Goal: Information Seeking & Learning: Learn about a topic

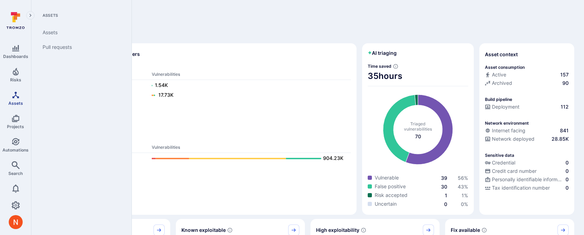
click at [15, 100] on span "Assets" at bounding box center [15, 102] width 15 height 5
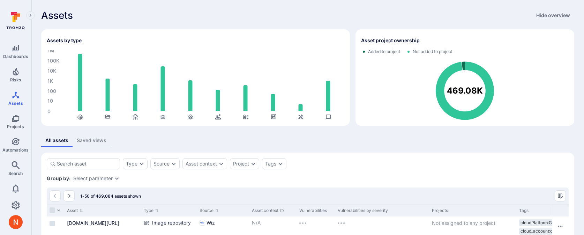
scroll to position [46, 0]
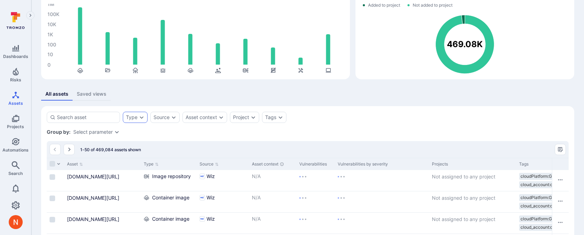
click at [137, 117] on div "Type" at bounding box center [135, 117] width 25 height 11
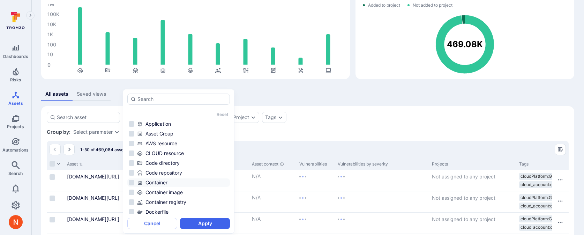
click at [150, 183] on div "Container" at bounding box center [182, 182] width 91 height 7
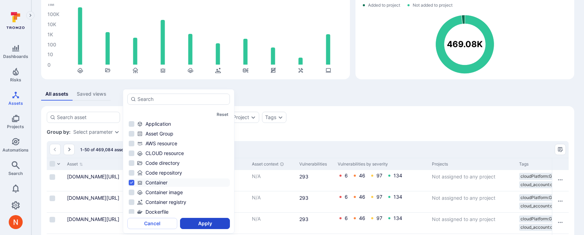
click at [200, 223] on button "Apply" at bounding box center [205, 223] width 50 height 11
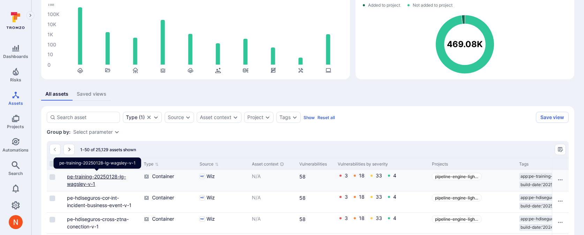
click at [91, 178] on link "pe-training-20250128-lg-wagsley-v-1" at bounding box center [96, 179] width 59 height 13
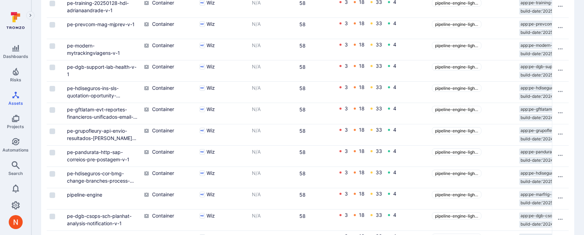
scroll to position [1074, 0]
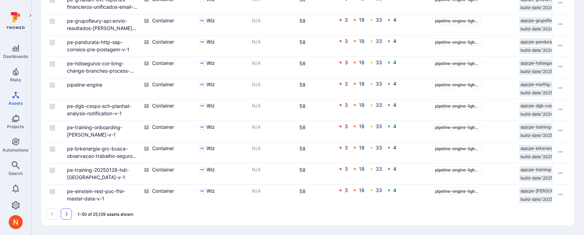
click at [70, 216] on button "Go to the next page" at bounding box center [66, 213] width 11 height 11
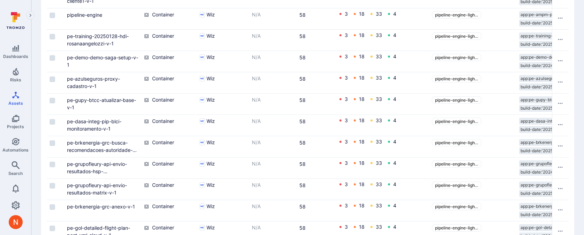
scroll to position [1074, 0]
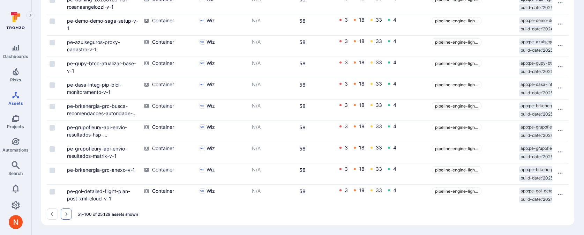
click at [67, 212] on icon "Go to the next page" at bounding box center [66, 214] width 6 height 6
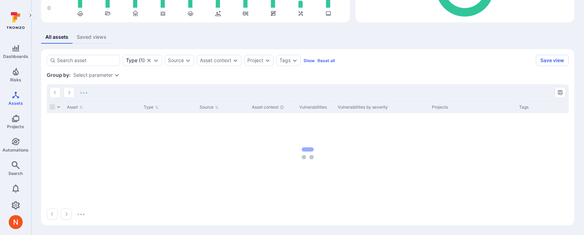
scroll to position [103, 0]
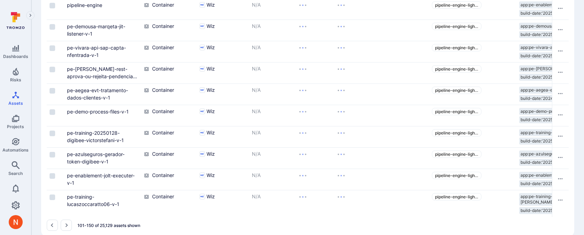
click at [261, 62] on div "N/A" at bounding box center [272, 72] width 47 height 21
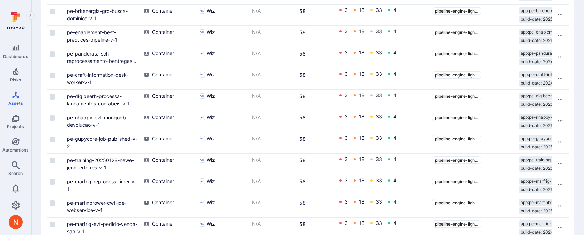
scroll to position [1074, 0]
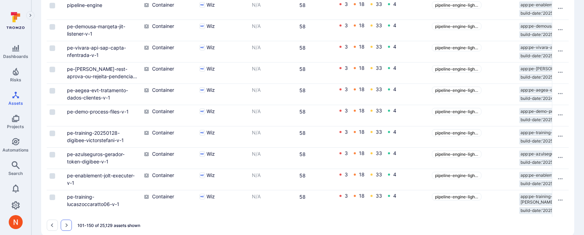
click at [66, 223] on icon "Go to the next page" at bounding box center [67, 225] width 2 height 4
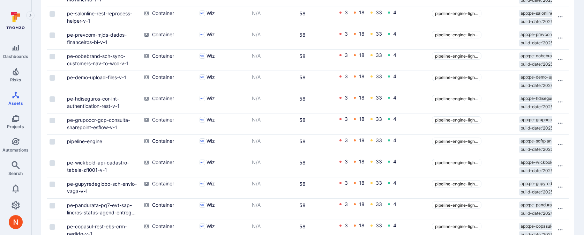
scroll to position [1074, 0]
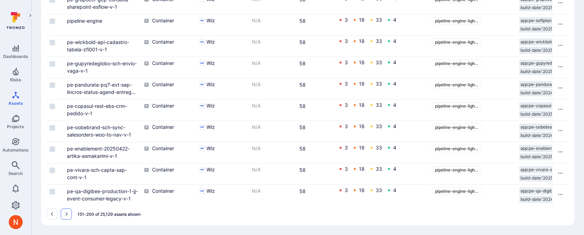
click at [67, 217] on button "Go to the next page" at bounding box center [66, 213] width 11 height 11
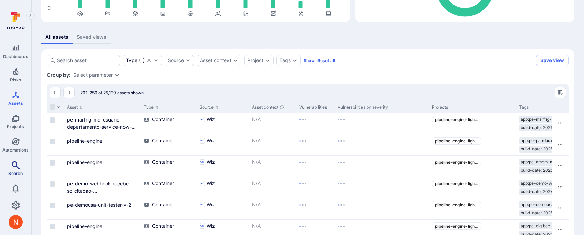
scroll to position [1074, 0]
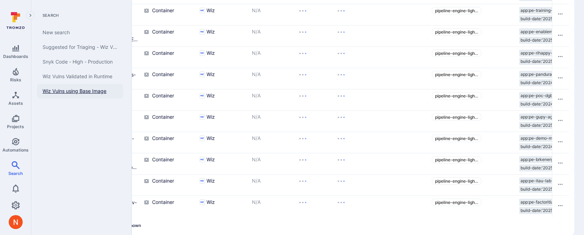
click at [9, 159] on link "Search" at bounding box center [15, 168] width 31 height 21
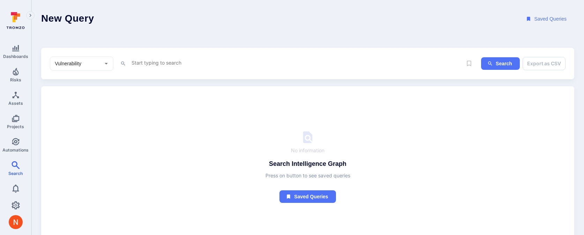
click at [74, 58] on div "Vulnerability ​" at bounding box center [81, 64] width 63 height 14
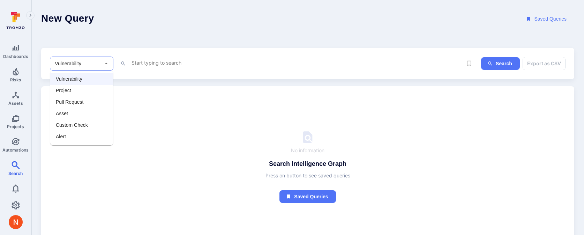
click at [61, 115] on li "Asset" at bounding box center [81, 114] width 63 height 12
type input "Asset"
click at [158, 63] on textarea "Intelligence Graph search area" at bounding box center [296, 62] width 331 height 9
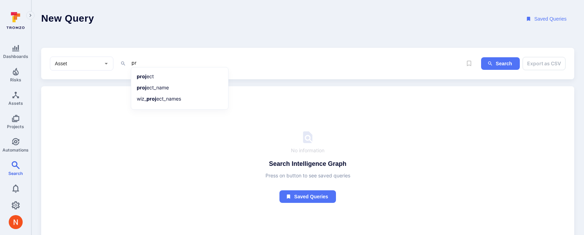
type textarea "p"
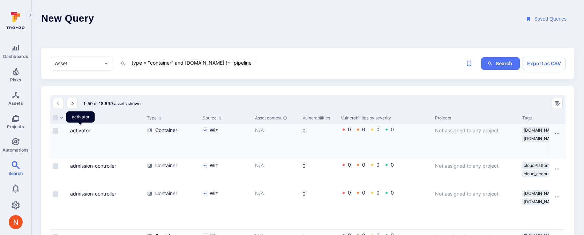
type textarea "type = "container" and project.name !~ "pipeline-""
click at [76, 129] on link "activator" at bounding box center [80, 130] width 20 height 6
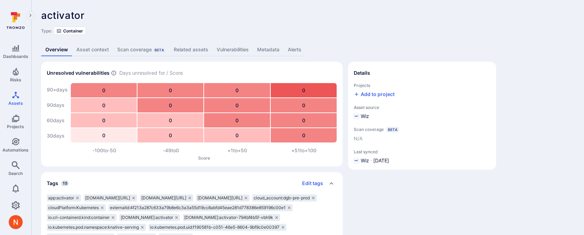
click at [270, 52] on link "Metadata" at bounding box center [268, 49] width 31 height 13
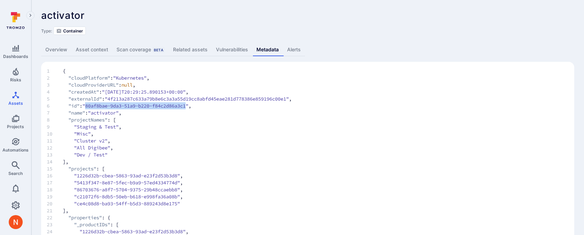
drag, startPoint x: 90, startPoint y: 106, endPoint x: 195, endPoint y: 105, distance: 105.7
click at [188, 105] on span ""80af8bae-9da3-51a9-b220-f84c2d86a3c1"" at bounding box center [135, 105] width 106 height 7
copy span "80af8bae-9da3-51a9-b220-f84c2d86a3c1"
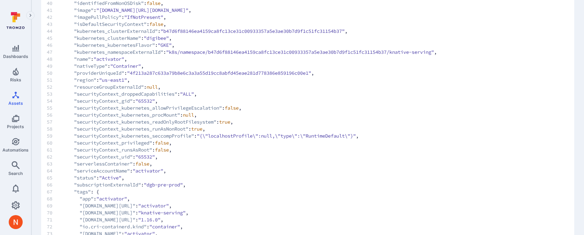
scroll to position [367, 0]
click at [14, 173] on span "Search" at bounding box center [15, 173] width 14 height 5
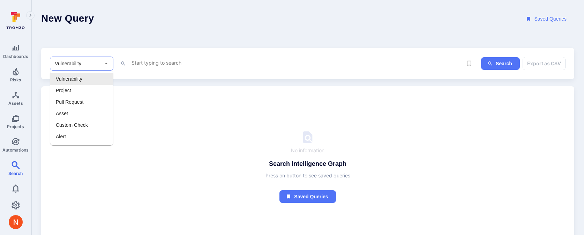
click at [93, 60] on input "Vulnerability" at bounding box center [76, 63] width 46 height 7
click at [69, 113] on li "Asset" at bounding box center [81, 114] width 63 height 12
type input "Asset"
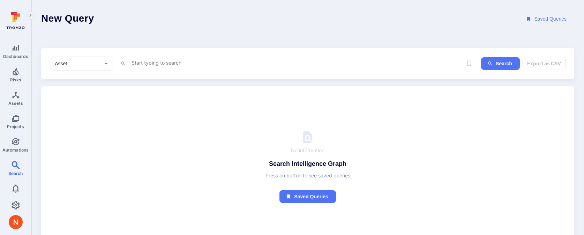
click at [138, 67] on div "x" at bounding box center [296, 63] width 331 height 10
click at [143, 63] on textarea "Intelligence Graph search area" at bounding box center [296, 62] width 331 height 9
paste textarea "c2cccba6-7f1e-58a0-a6cd-0885c9192dad"
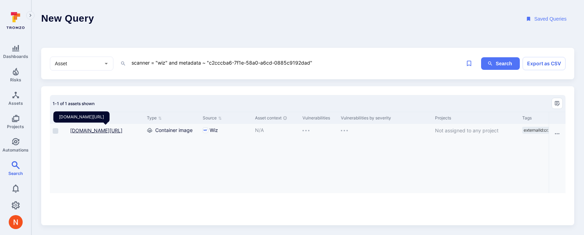
click at [99, 133] on link "[DOMAIN_NAME][URL]" at bounding box center [96, 130] width 52 height 6
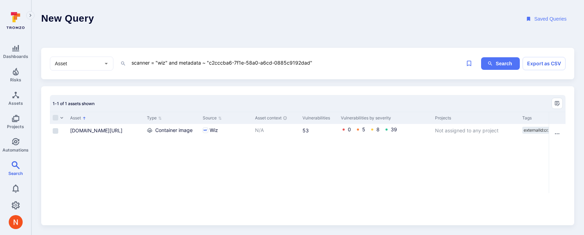
drag, startPoint x: 209, startPoint y: 64, endPoint x: 308, endPoint y: 65, distance: 98.7
click at [308, 65] on textarea "scanner = "wiz" and metadata ~ "c2cccba6-7f1e-58a0-a6cd-0885c9192dad"" at bounding box center [296, 62] width 331 height 9
paste textarea "3f325825-e00e-5bfb-b474-b6a1f23c23b2"
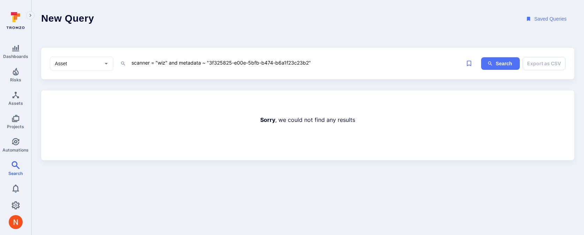
drag, startPoint x: 209, startPoint y: 61, endPoint x: 308, endPoint y: 64, distance: 99.1
click at [308, 64] on textarea "scanner = "wiz" and metadata ~ "3f325825-e00e-5bfb-b474-b6a1f23c23b2"" at bounding box center [296, 62] width 331 height 9
paste textarea "18f22b5b-70da-57f1-99ba-eade8b75041"
click at [242, 63] on textarea "scanner = "wiz" and metadata ~ "18f22b5b-70da-57f1-99ba-eade8b750412"" at bounding box center [296, 62] width 331 height 9
drag, startPoint x: 210, startPoint y: 63, endPoint x: 308, endPoint y: 62, distance: 98.4
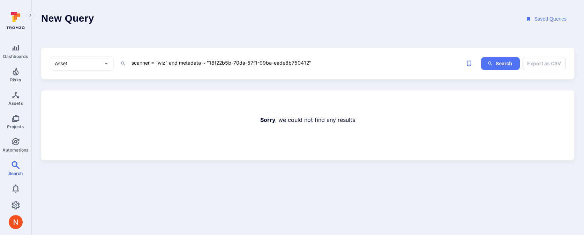
click at [308, 62] on textarea "scanner = "wiz" and metadata ~ "18f22b5b-70da-57f1-99ba-eade8b750412"" at bounding box center [296, 62] width 331 height 9
paste textarea "7b2e7daa-4f9b-5477-bded-6150c2def477"
drag, startPoint x: 210, startPoint y: 63, endPoint x: 307, endPoint y: 65, distance: 97.7
click at [307, 65] on textarea "scanner = "wiz" and metadata ~ "7b2e7daa-4f9b-5477-bded-6150c2def477"" at bounding box center [296, 62] width 331 height 9
paste textarea "'d1c14165-7b2b-5b7e-a360-903f248d5d25"
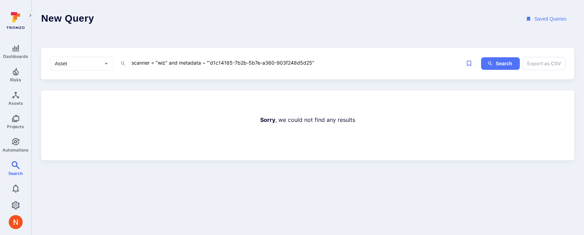
click at [210, 62] on textarea "scanner = "wiz" and metadata ~ "'d1c14165-7b2b-5b7e-a360-903f248d5d25"" at bounding box center [296, 62] width 331 height 9
drag, startPoint x: 170, startPoint y: 62, endPoint x: 339, endPoint y: 65, distance: 169.2
click at [339, 65] on textarea "scanner = "wiz" and metadata ~ "d1c14165-7b2b-5b7e-a360-903f248d5d25"" at bounding box center [296, 62] width 331 height 9
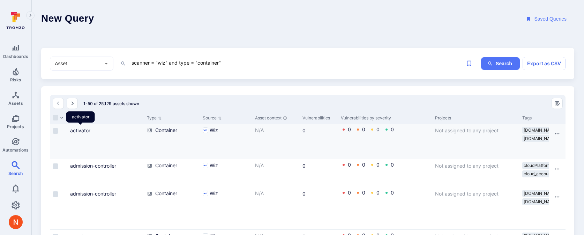
type textarea "scanner = "wiz" and type = "container""
click at [87, 129] on link "activator" at bounding box center [80, 130] width 20 height 6
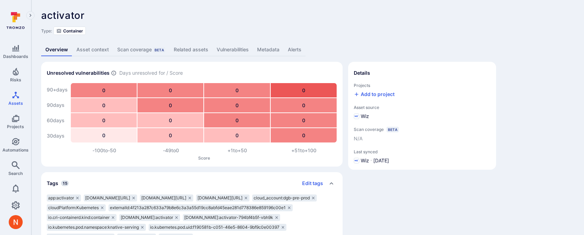
click at [261, 50] on link "Metadata" at bounding box center [268, 49] width 31 height 13
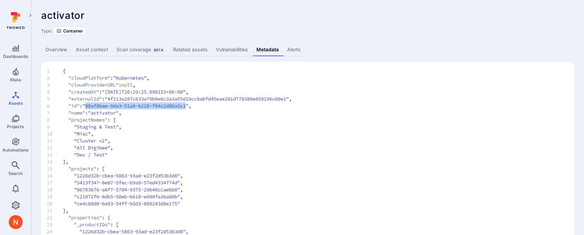
drag, startPoint x: 90, startPoint y: 106, endPoint x: 194, endPoint y: 106, distance: 104.3
click at [188, 106] on span ""80af8bae-9da3-51a9-b220-f84c2d86a3c1"" at bounding box center [135, 105] width 106 height 7
copy span "80af8bae-9da3-51a9-b220-f84c2d86a3c1"
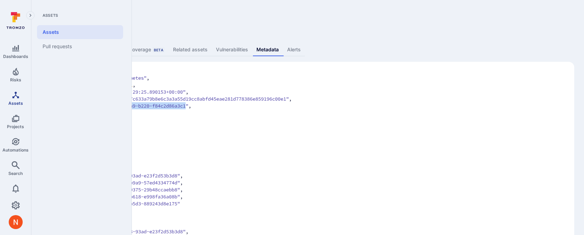
click at [14, 100] on span "Assets" at bounding box center [15, 102] width 15 height 5
click at [16, 169] on link "Search" at bounding box center [15, 168] width 31 height 21
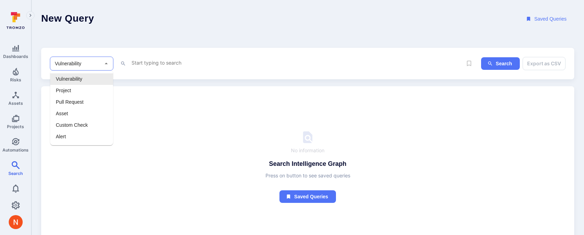
click at [88, 65] on input "Vulnerability" at bounding box center [76, 63] width 46 height 7
click at [74, 111] on li "Asset" at bounding box center [81, 114] width 63 height 12
type input "Asset"
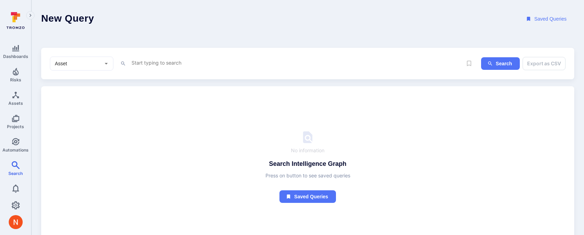
click at [149, 67] on div "x" at bounding box center [296, 63] width 331 height 10
click at [148, 60] on textarea "Intelligence Graph search area" at bounding box center [296, 62] width 331 height 9
click at [150, 61] on textarea "wiz" at bounding box center [296, 62] width 331 height 9
type textarea "w"
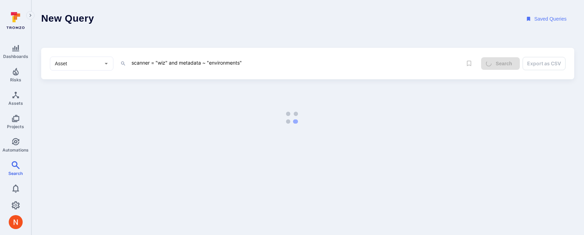
type textarea "scanner = "wiz" and metadata ~ "environments""
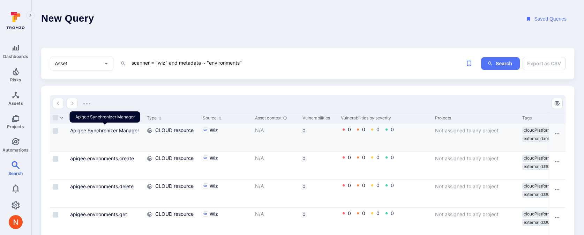
click at [120, 131] on link "Apigee Synchronizer Manager" at bounding box center [104, 130] width 69 height 6
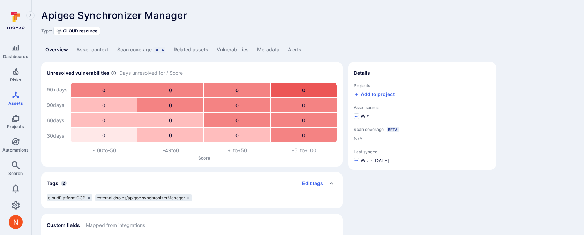
click at [263, 51] on link "Metadata" at bounding box center [268, 49] width 31 height 13
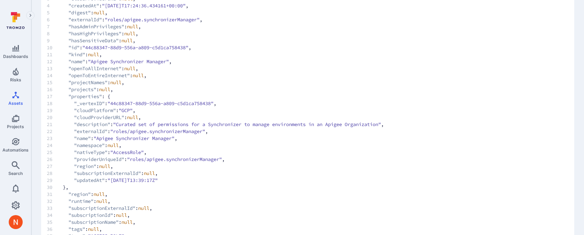
scroll to position [120, 0]
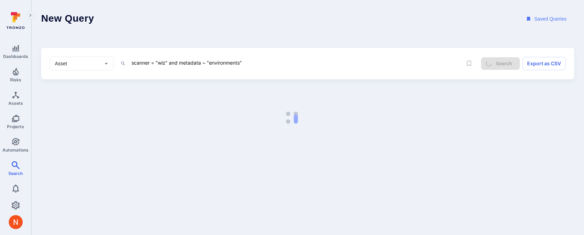
click at [209, 59] on textarea "scanner = "wiz" and metadata ~ "environments"" at bounding box center [296, 62] width 331 height 9
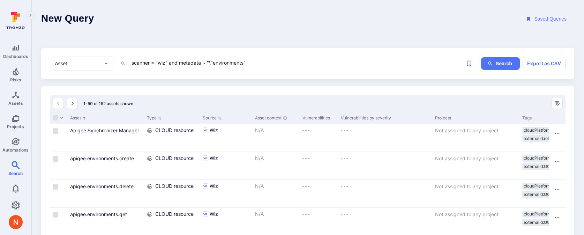
click at [244, 60] on textarea "scanner = "wiz" and metadata ~ "\"environments"" at bounding box center [296, 62] width 331 height 9
click at [242, 59] on textarea "scanner = "wiz" and metadata ~ "environments"" at bounding box center [296, 62] width 331 height 9
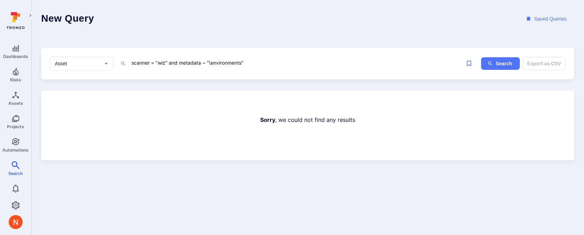
type textarea "scanner = "wiz" and metadata ~ "environments""
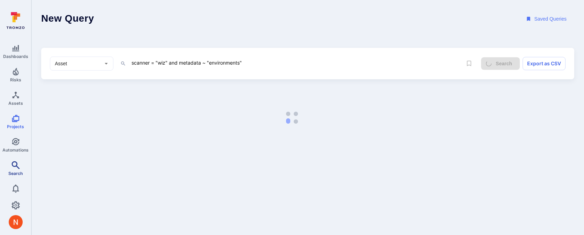
click at [12, 163] on icon "Search" at bounding box center [16, 165] width 8 height 8
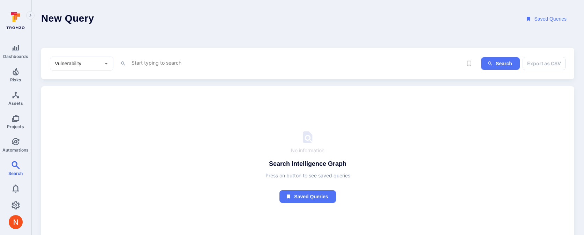
click at [93, 66] on input "Vulnerability" at bounding box center [76, 63] width 46 height 7
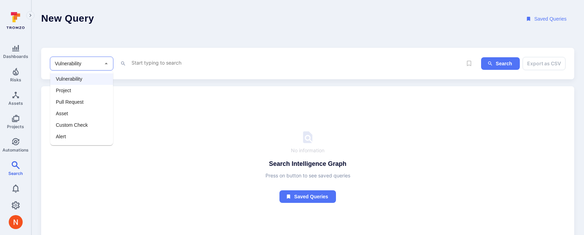
click at [75, 115] on li "Asset" at bounding box center [81, 114] width 63 height 12
type input "Asset"
click at [176, 51] on div "Asset ​ x Search Export as CSV" at bounding box center [307, 64] width 533 height 32
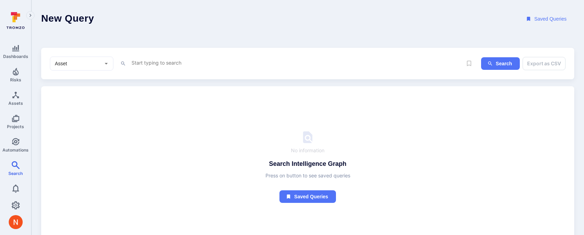
click at [173, 57] on div "Asset ​ x" at bounding box center [256, 64] width 412 height 14
click at [173, 59] on textarea "Intelligence Graph search area" at bounding box center [296, 62] width 331 height 9
click at [104, 64] on icon "Open" at bounding box center [106, 63] width 7 height 7
type textarea "wi"
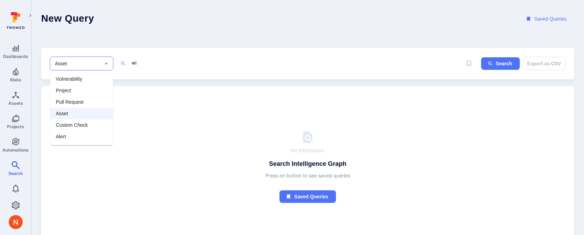
click at [89, 81] on li "Vulnerability" at bounding box center [81, 79] width 63 height 12
type input "Vulnerability"
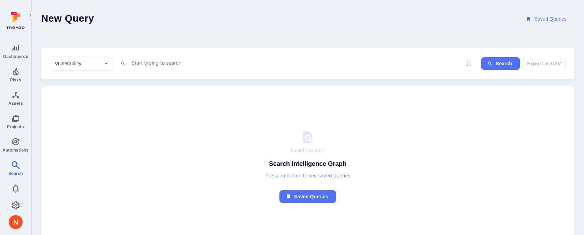
click at [154, 55] on div "Vulnerability ​ x Search Export as CSV" at bounding box center [307, 64] width 533 height 32
click at [152, 60] on textarea "Intelligence Graph search area" at bounding box center [296, 62] width 331 height 9
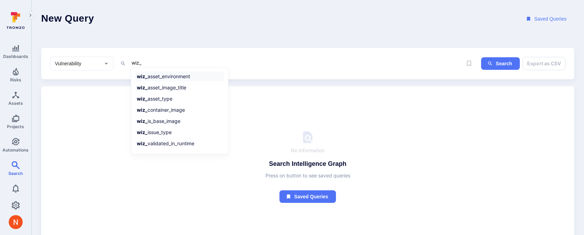
click at [152, 76] on li "wiz_ asset_environment" at bounding box center [179, 77] width 89 height 10
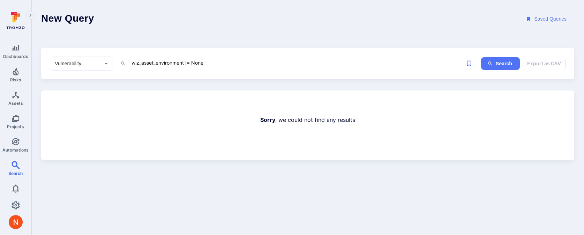
type textarea "wiz_asset_environment != None"
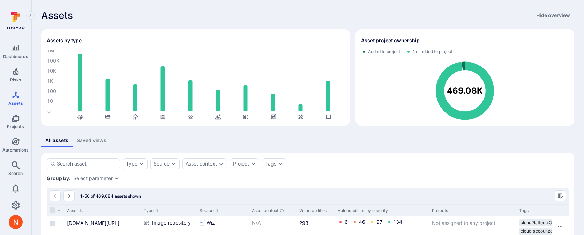
click at [16, 167] on icon "Search" at bounding box center [16, 165] width 8 height 8
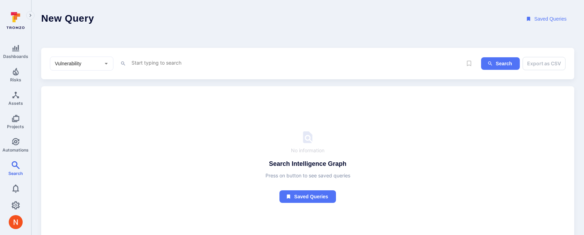
click at [176, 65] on textarea "Intelligence Graph search area" at bounding box center [296, 62] width 331 height 9
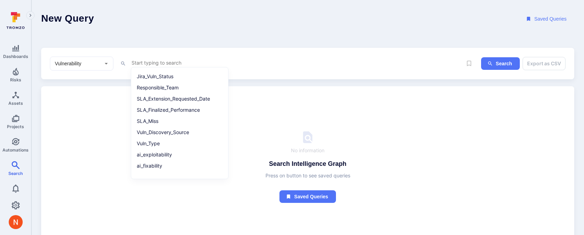
click at [53, 60] on input "Vulnerability" at bounding box center [76, 63] width 46 height 7
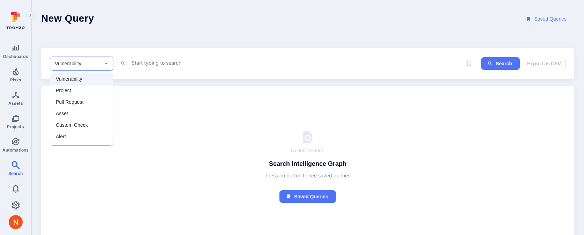
click at [60, 108] on li "Asset" at bounding box center [81, 114] width 63 height 12
type input "Asset"
click at [155, 62] on textarea "Intelligence Graph search area" at bounding box center [296, 62] width 331 height 9
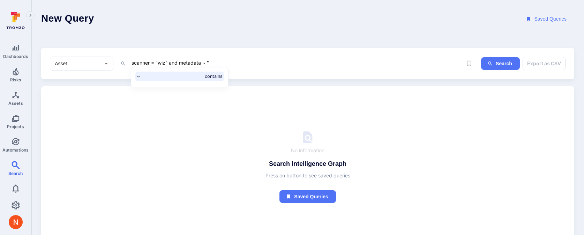
paste textarea "fb2c45a9-23cf-5150-861e-f2d9342f146d"
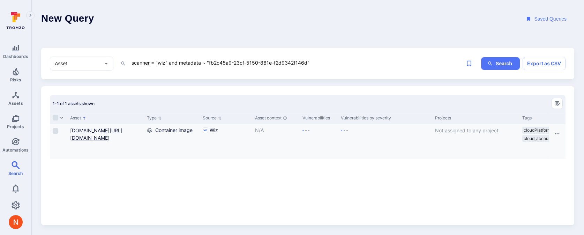
type textarea "scanner = "wiz" and metadata ~ "fb2c45a9-23cf-5150-861e-f2d9342f146d""
click at [95, 140] on link "gcr.io/knative-releases/knative.dev/serving/cmd/activator@sha256:24c19cbee07892…" at bounding box center [96, 133] width 52 height 13
